Goal: Check status: Check status

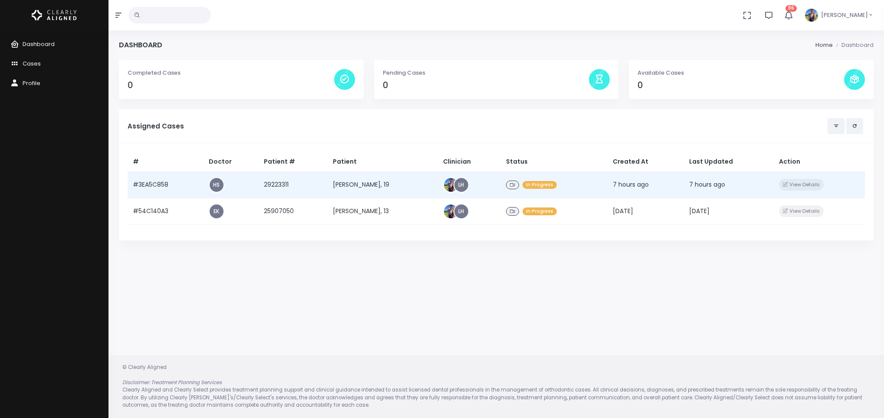
click at [344, 188] on td "[PERSON_NAME], 19" at bounding box center [383, 184] width 110 height 26
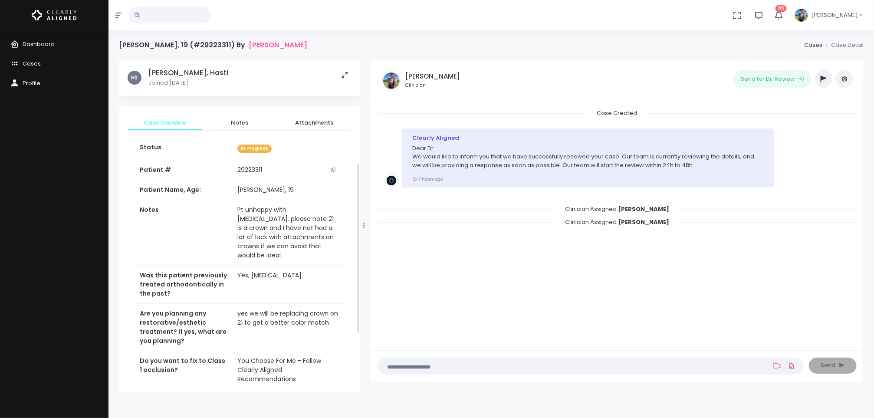
scroll to position [314, 0]
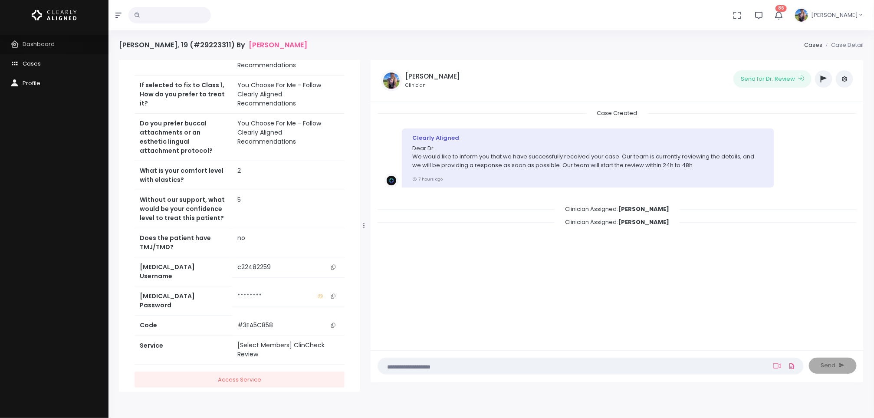
click at [46, 48] on link "Dashboard" at bounding box center [54, 45] width 109 height 20
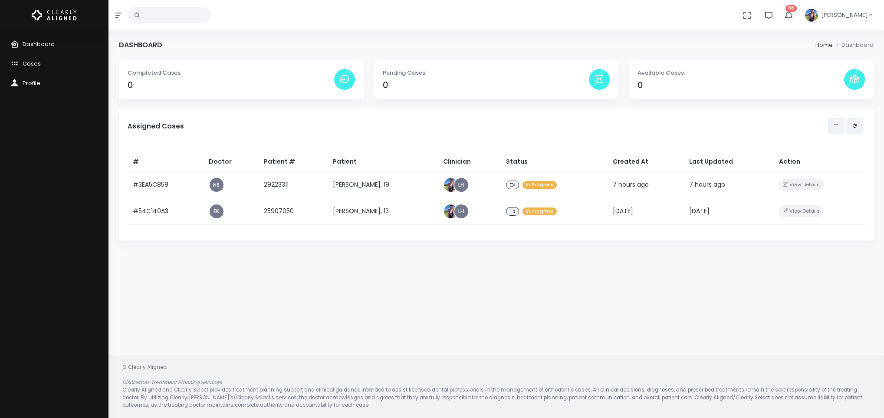
click at [255, 43] on div "Dashboard Home Dashboard" at bounding box center [496, 50] width 755 height 19
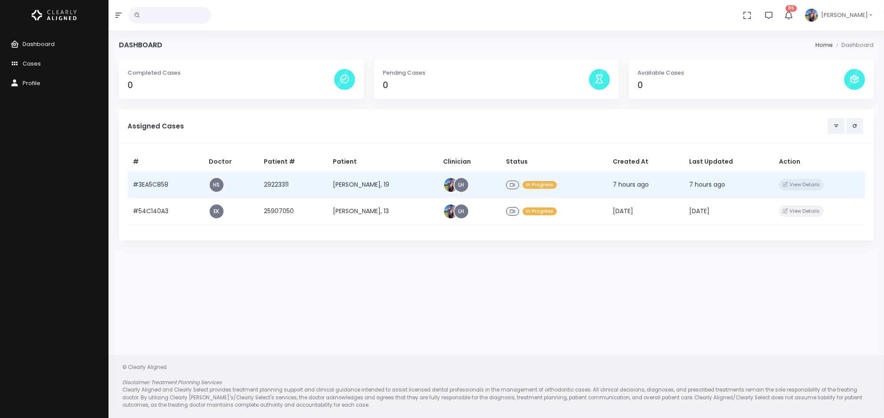
click at [362, 182] on td "[PERSON_NAME], 19" at bounding box center [383, 184] width 110 height 26
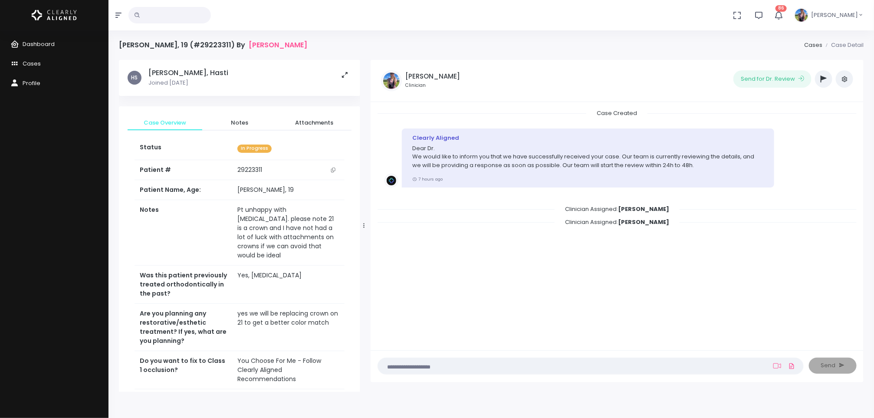
scroll to position [0, 0]
click at [331, 168] on icon "scrollable content" at bounding box center [333, 169] width 4 height 5
